Goal: Check status

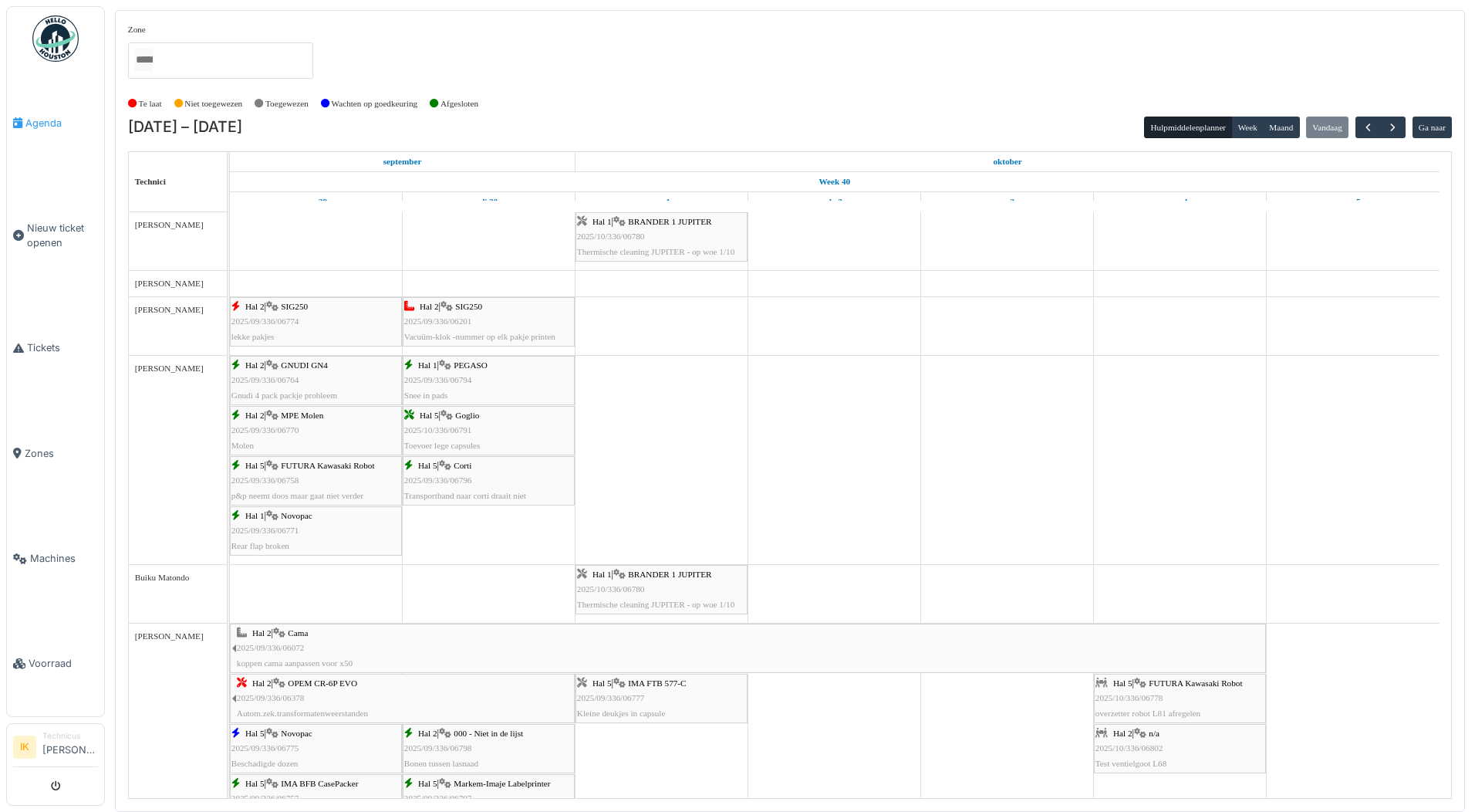
click at [43, 122] on span "Agenda" at bounding box center [62, 122] width 72 height 15
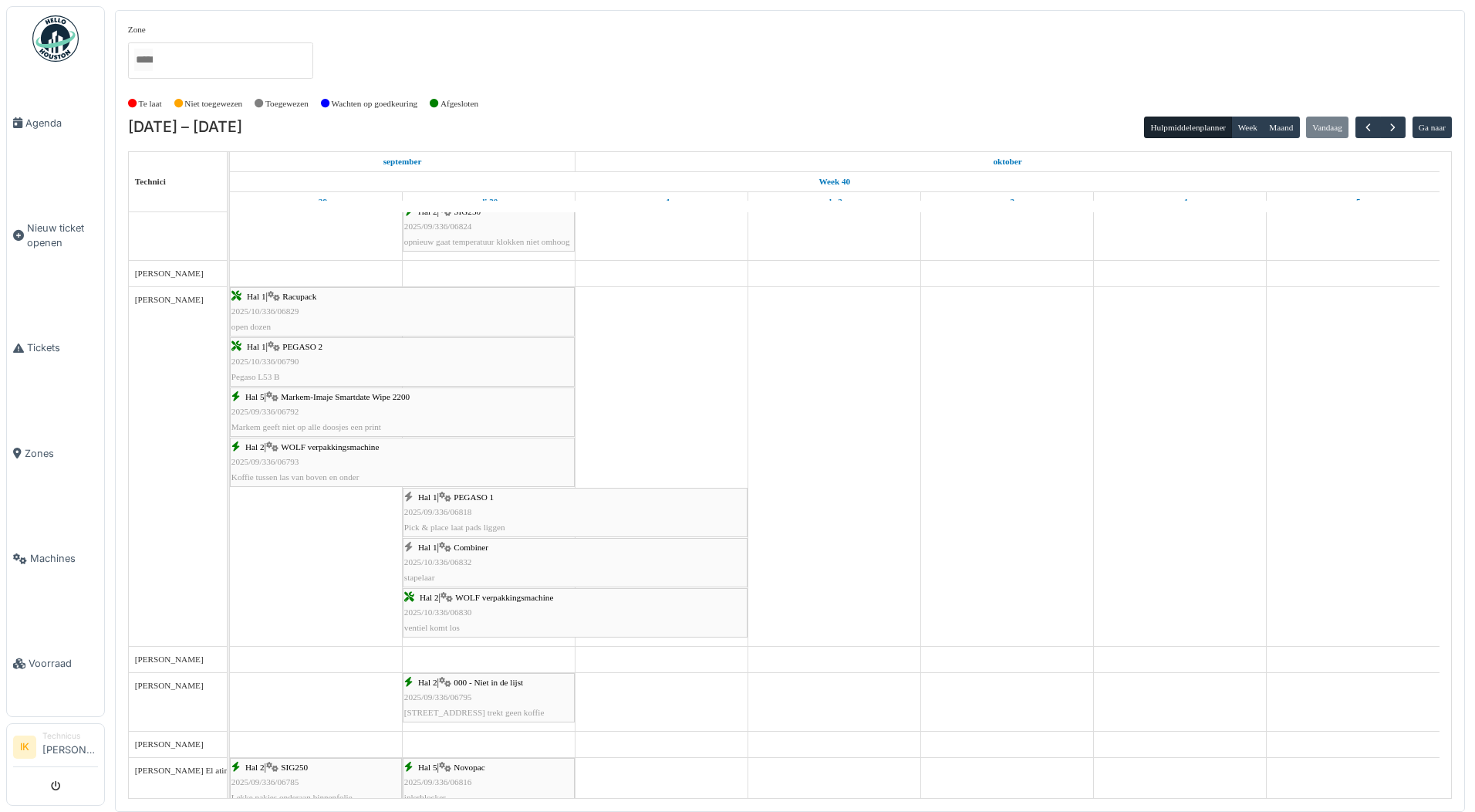
scroll to position [1080, 0]
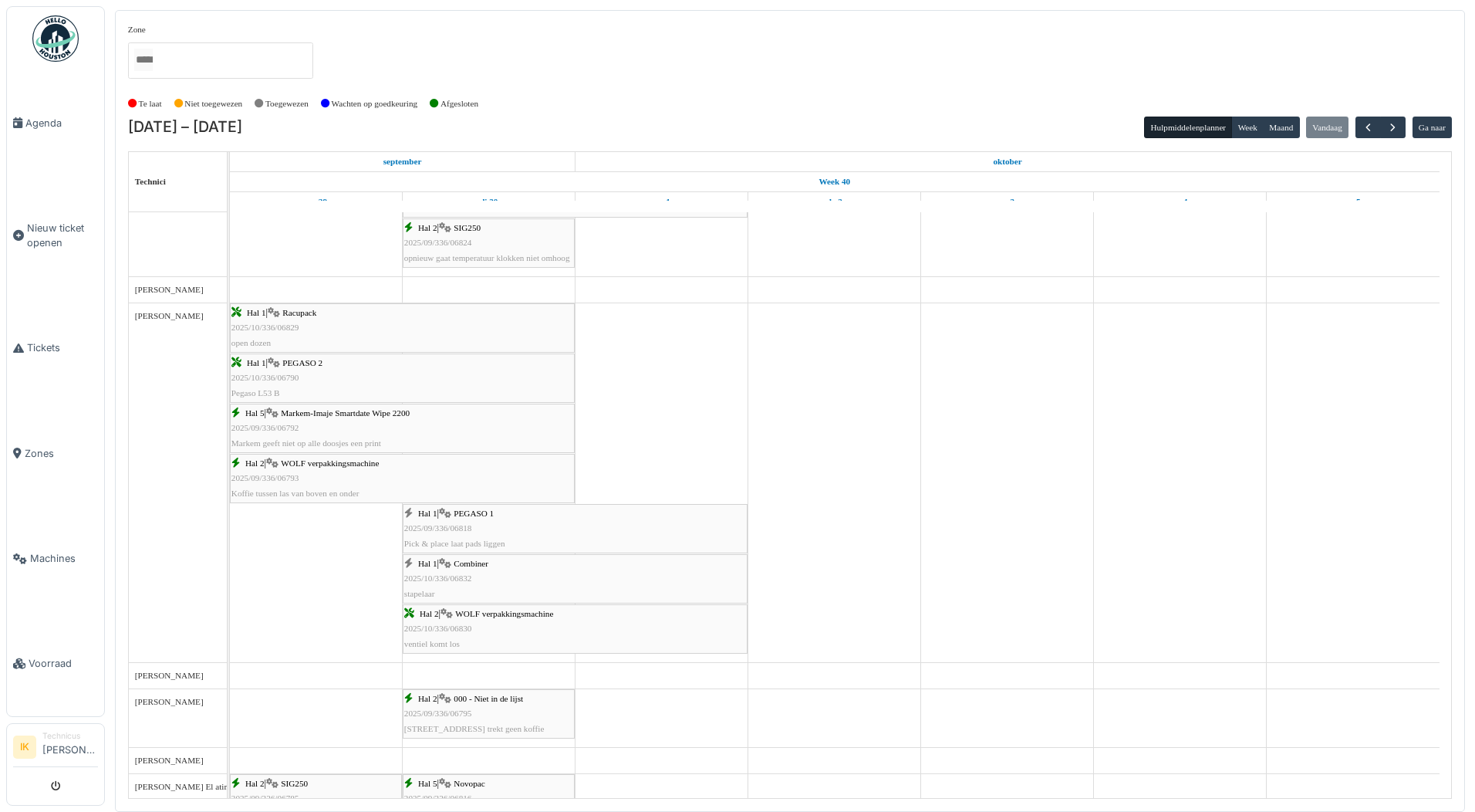
click at [465, 573] on span "2025/10/336/06832" at bounding box center [438, 578] width 68 height 9
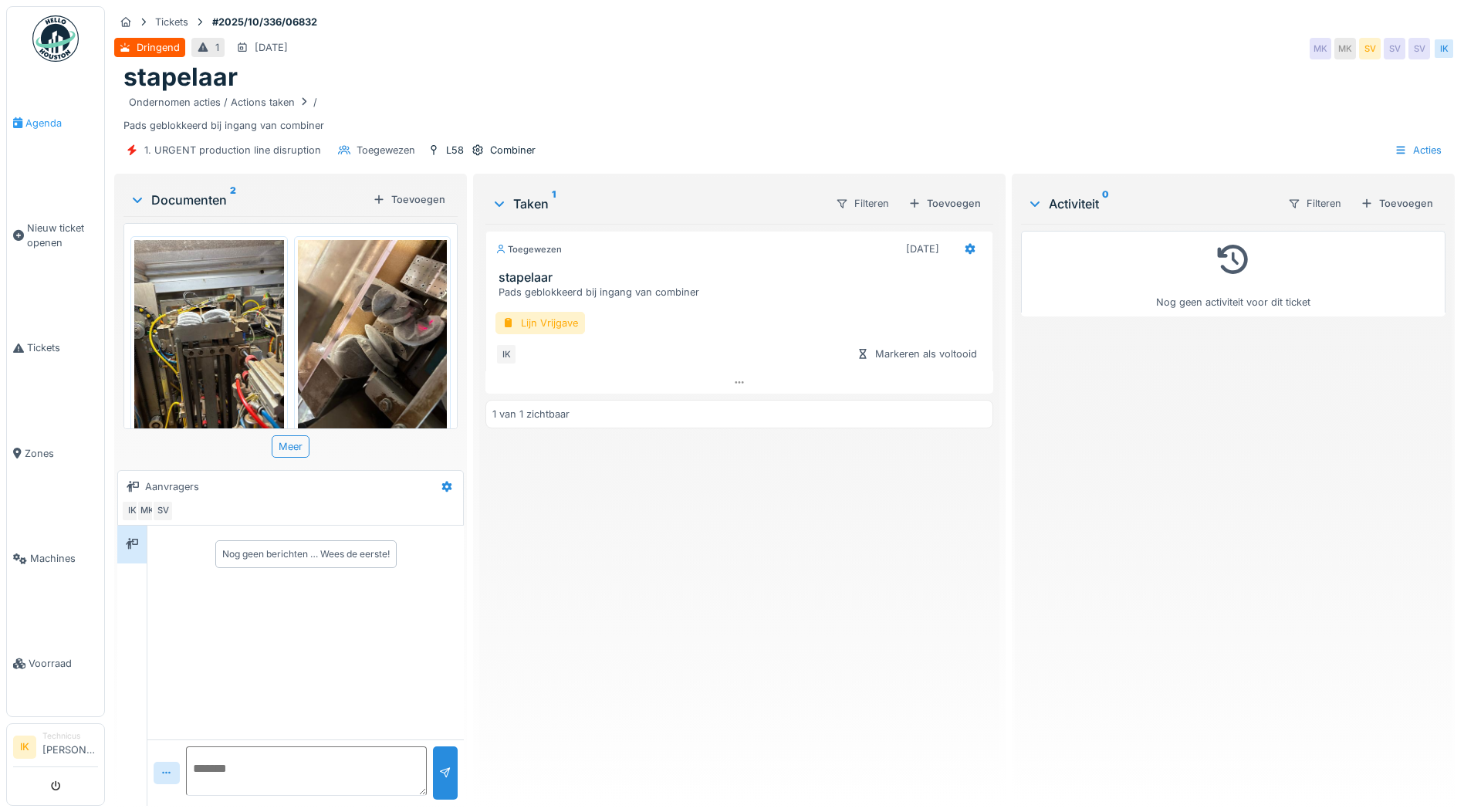
click at [47, 122] on span "Agenda" at bounding box center [62, 122] width 72 height 15
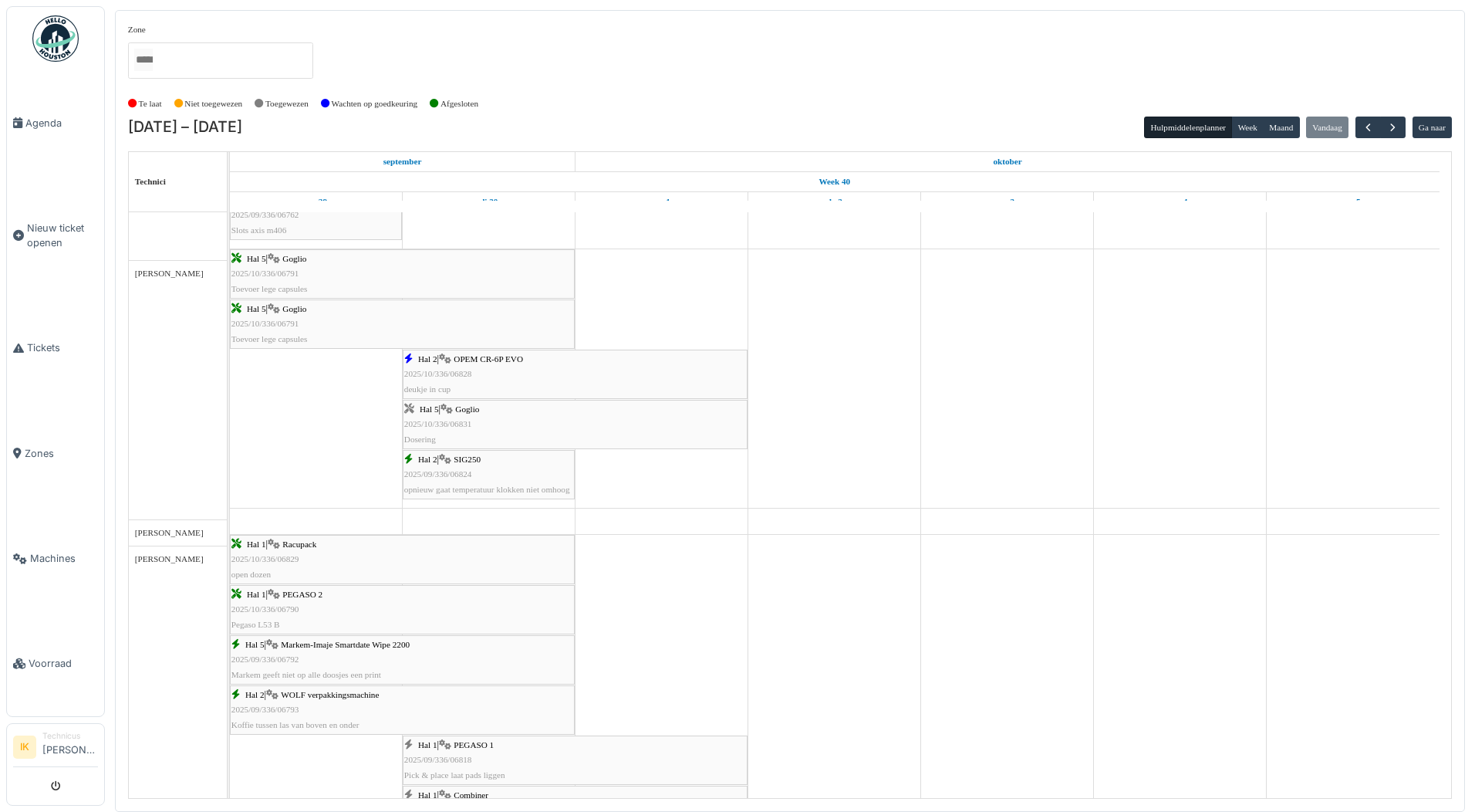
scroll to position [849, 0]
click at [463, 420] on span "2025/10/336/06831" at bounding box center [438, 423] width 68 height 9
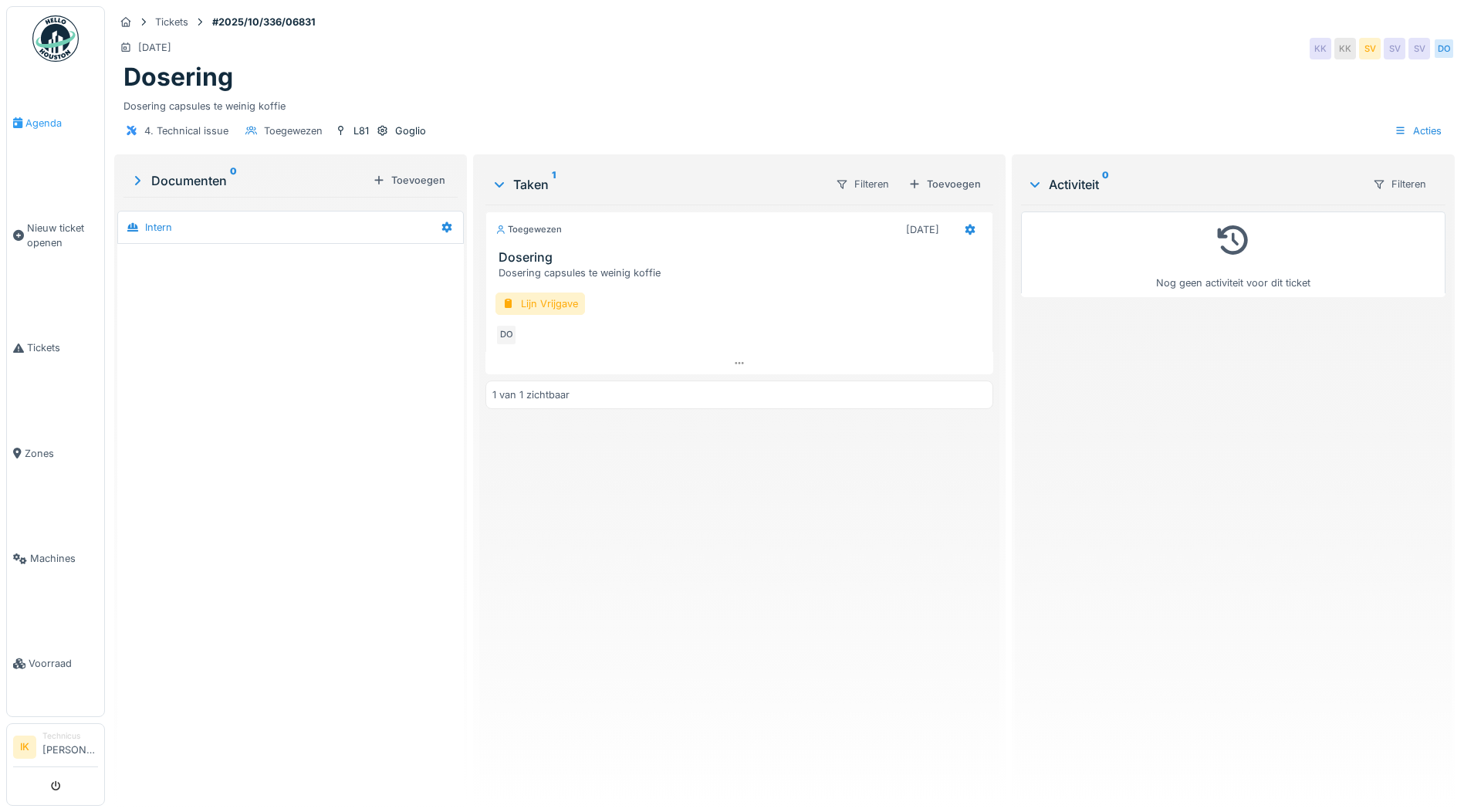
click at [47, 122] on span "Agenda" at bounding box center [62, 122] width 72 height 15
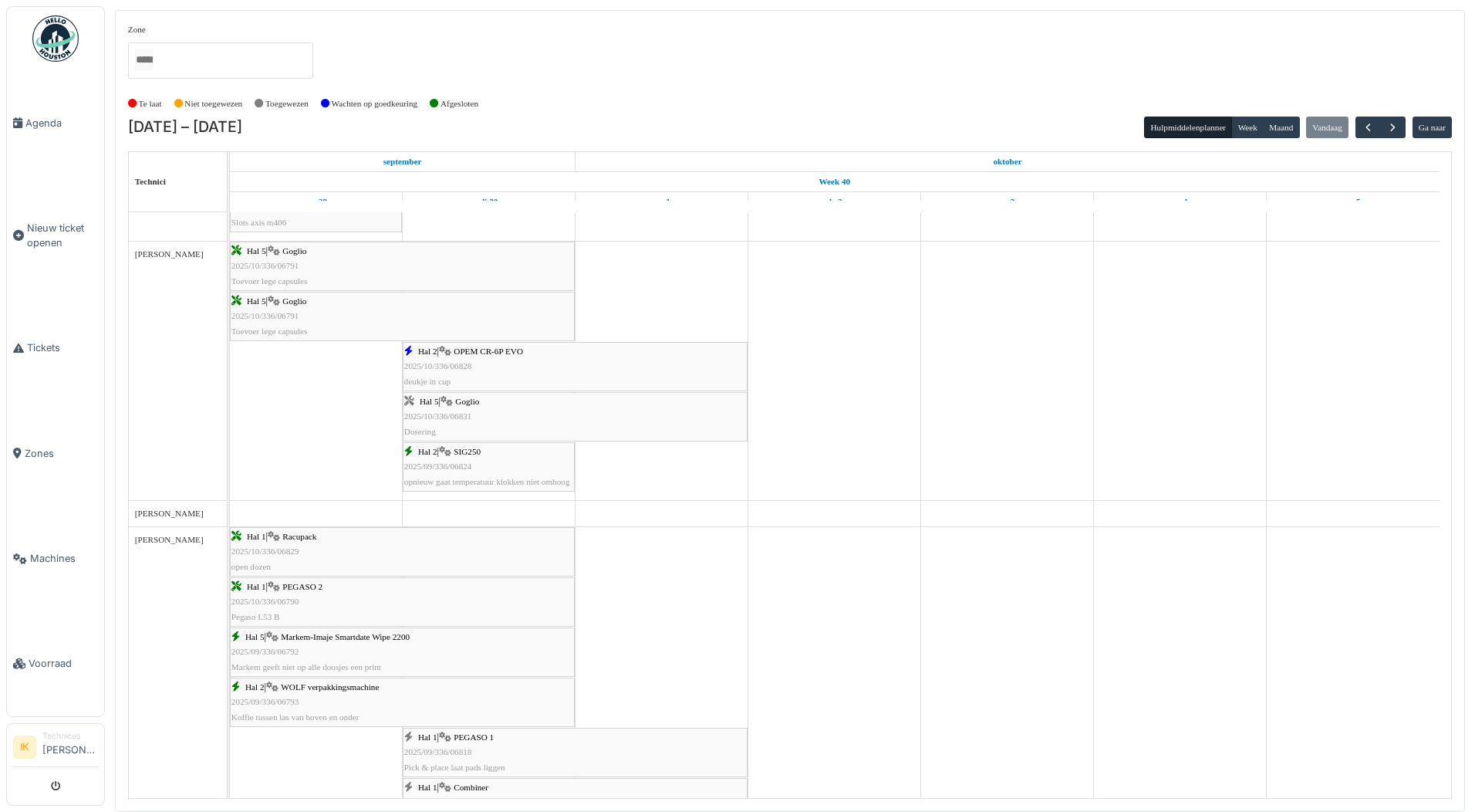
scroll to position [1000, 0]
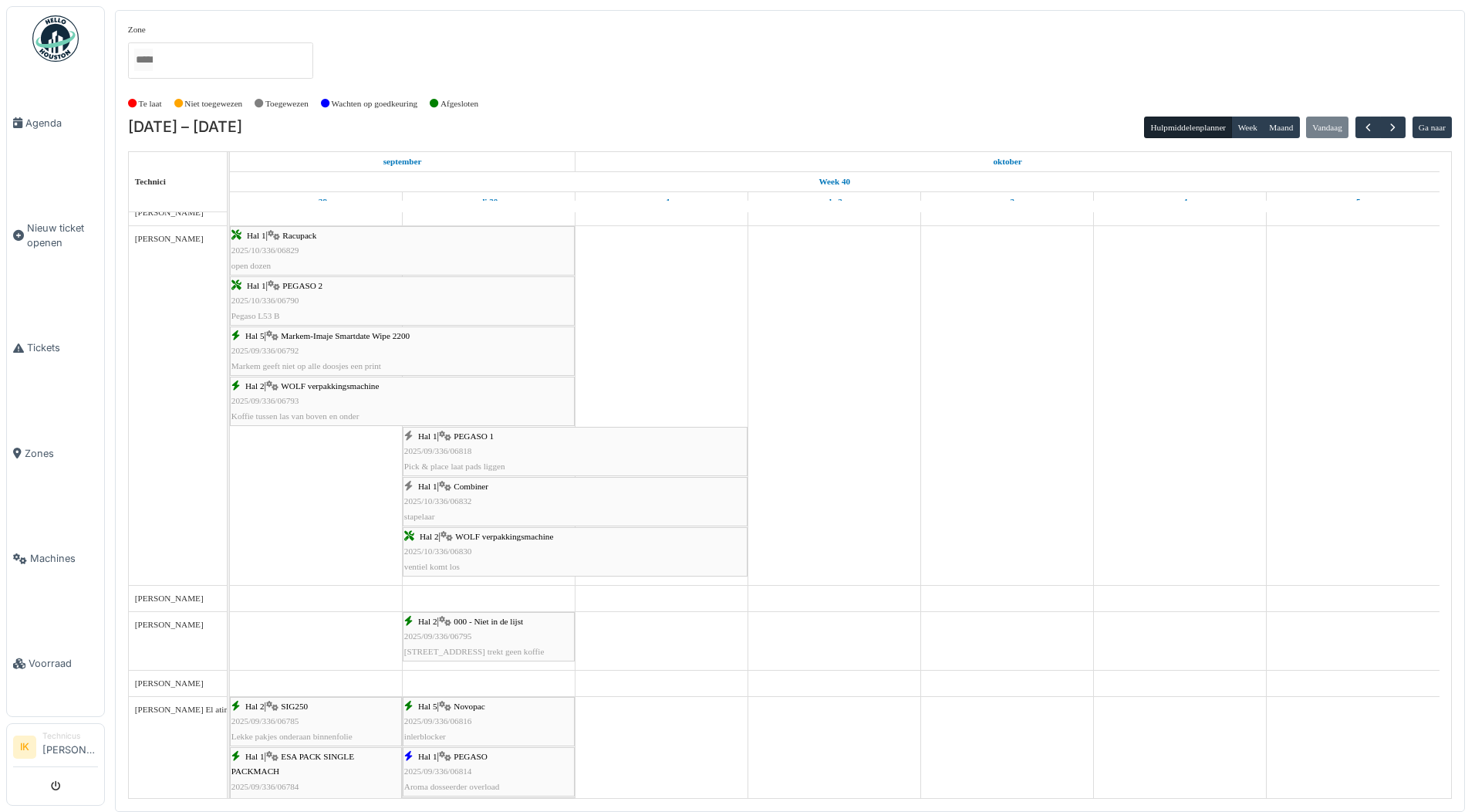
click at [487, 451] on div "Hal 1 | PEGASO 1 2025/09/336/06818 Pick & place laat pads liggen" at bounding box center [575, 452] width 342 height 45
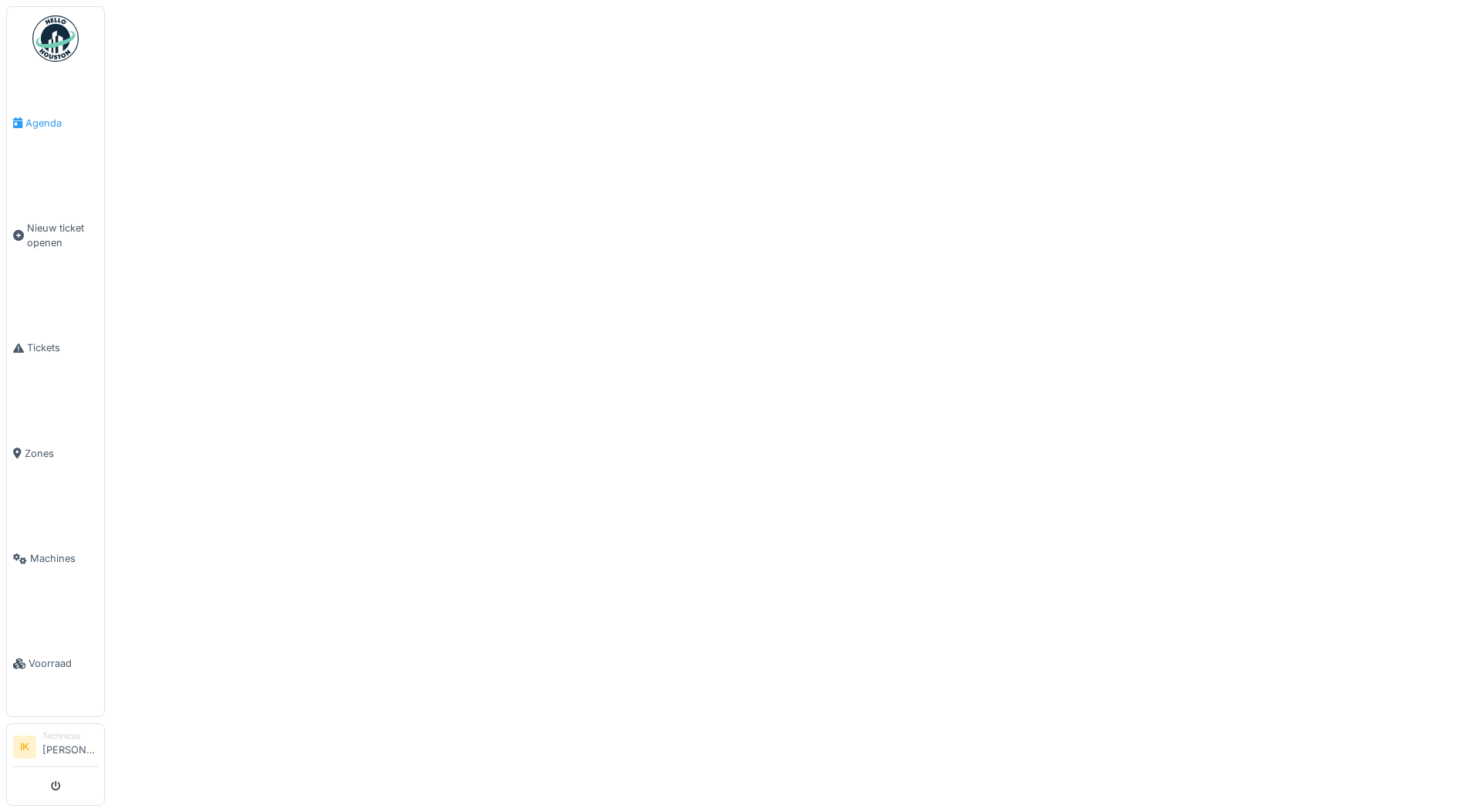
click at [51, 122] on span "Agenda" at bounding box center [62, 122] width 72 height 15
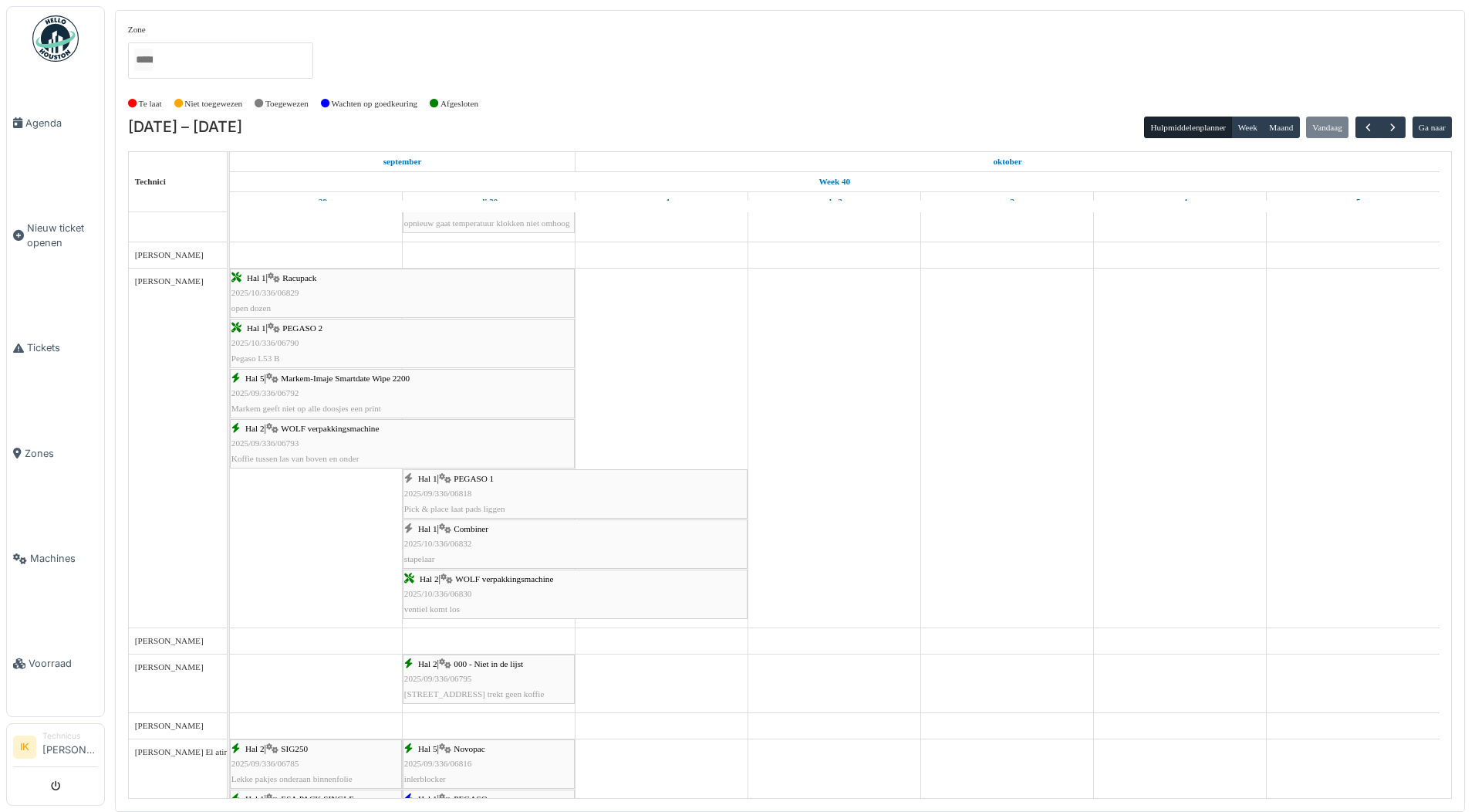
scroll to position [1158, 0]
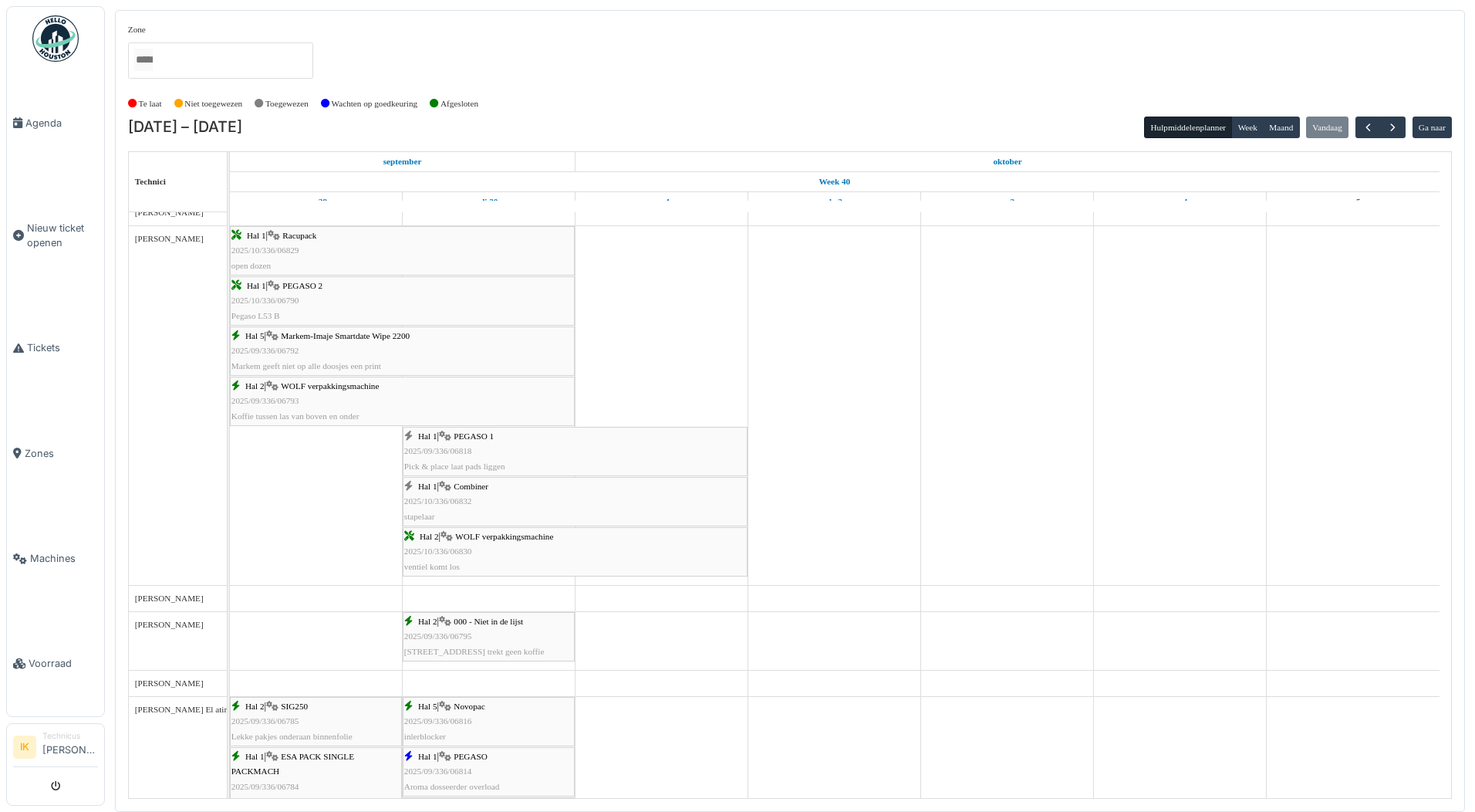
click at [445, 455] on span "2025/09/336/06818" at bounding box center [438, 450] width 68 height 9
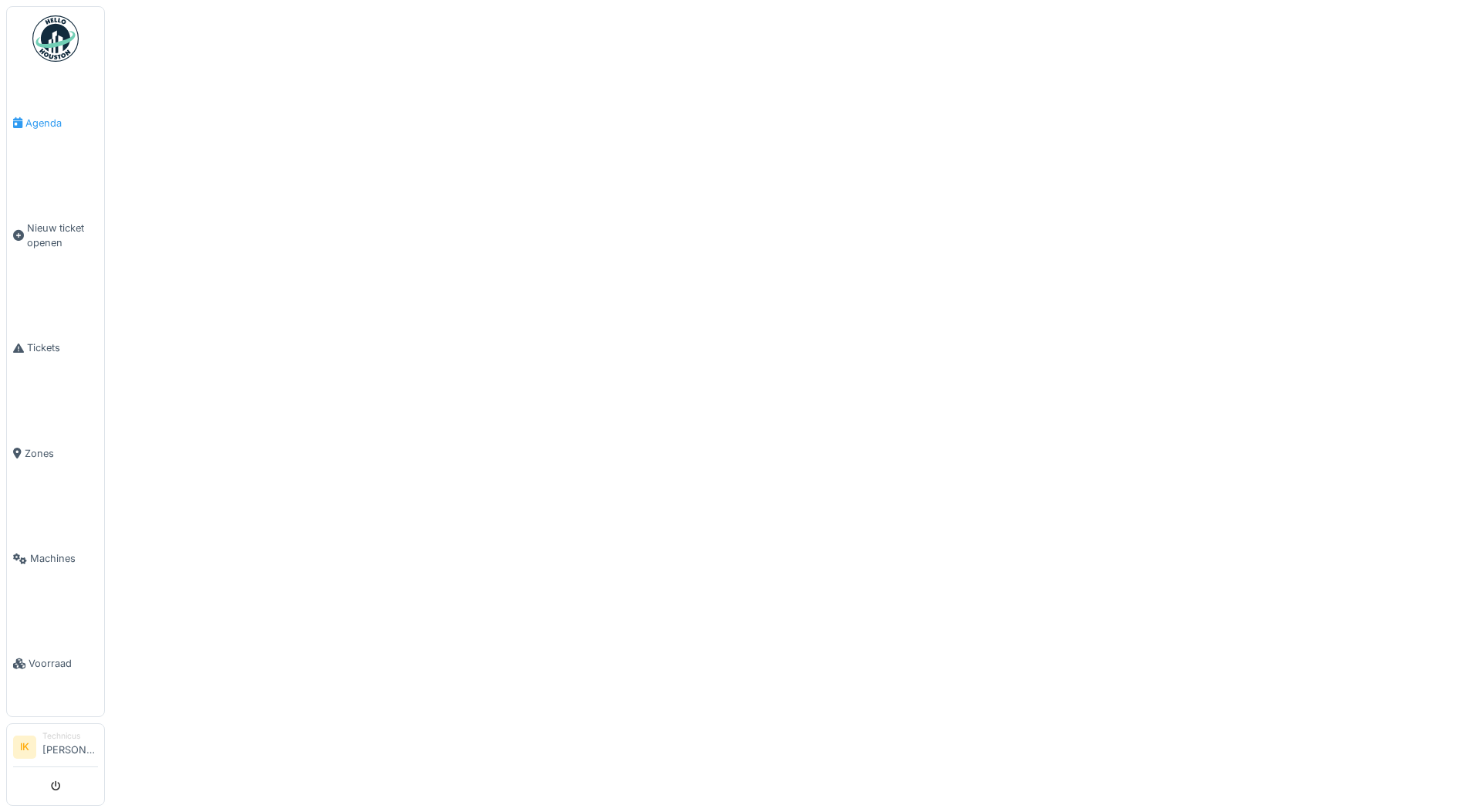
click at [50, 121] on span "Agenda" at bounding box center [62, 122] width 72 height 15
